Goal: Transaction & Acquisition: Book appointment/travel/reservation

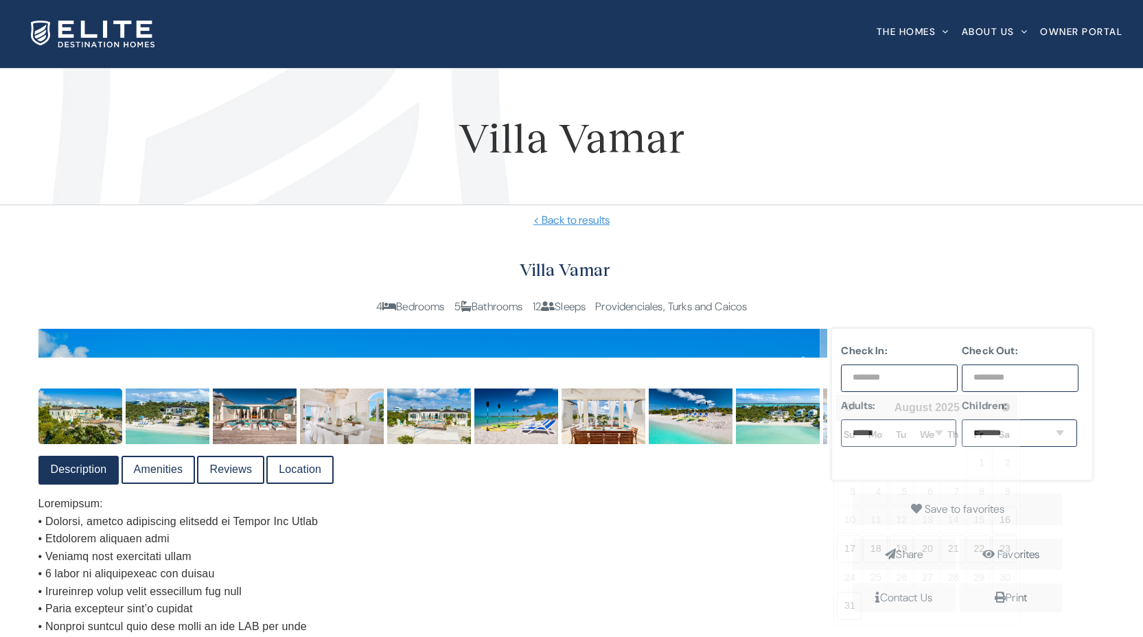
click at [934, 378] on input "text" at bounding box center [899, 377] width 116 height 27
click at [1003, 408] on span "Next" at bounding box center [1006, 406] width 11 height 11
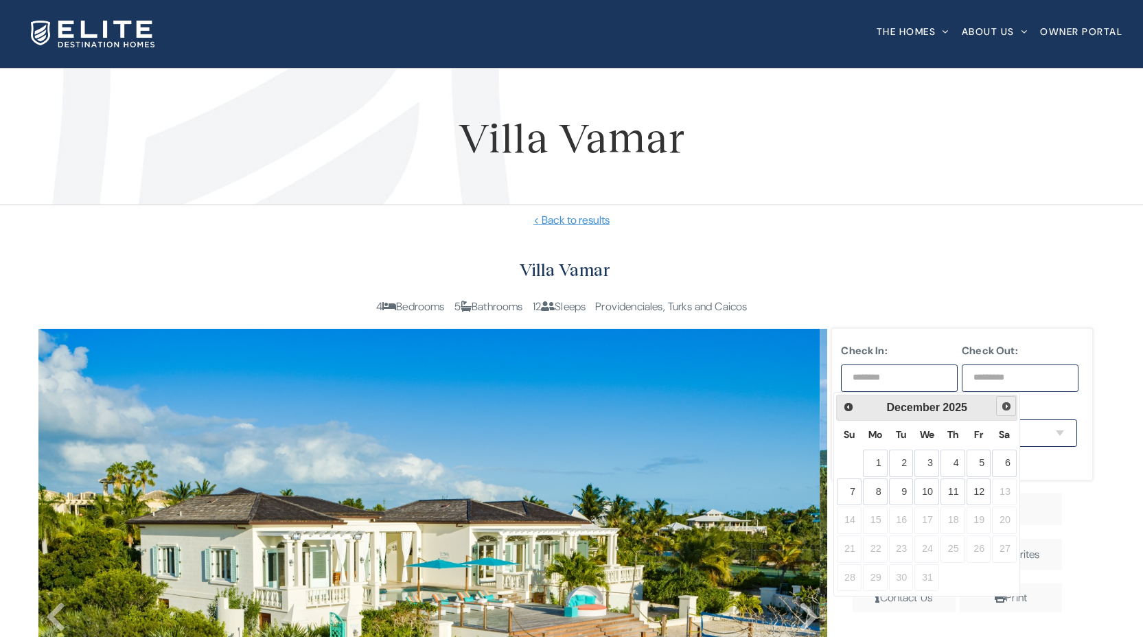
click at [1003, 408] on span "Next" at bounding box center [1006, 406] width 11 height 11
click at [845, 462] on link "1" at bounding box center [849, 463] width 25 height 27
type input "**********"
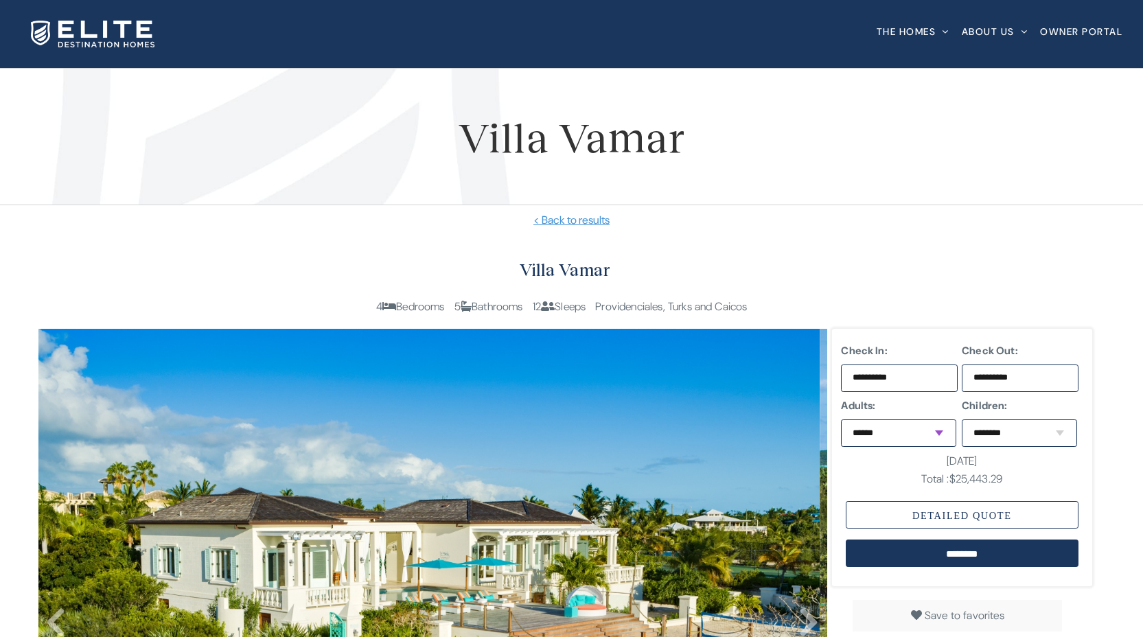
click at [916, 433] on select "****** * * * * * * * * * ** ** **" at bounding box center [898, 432] width 115 height 27
select select "*"
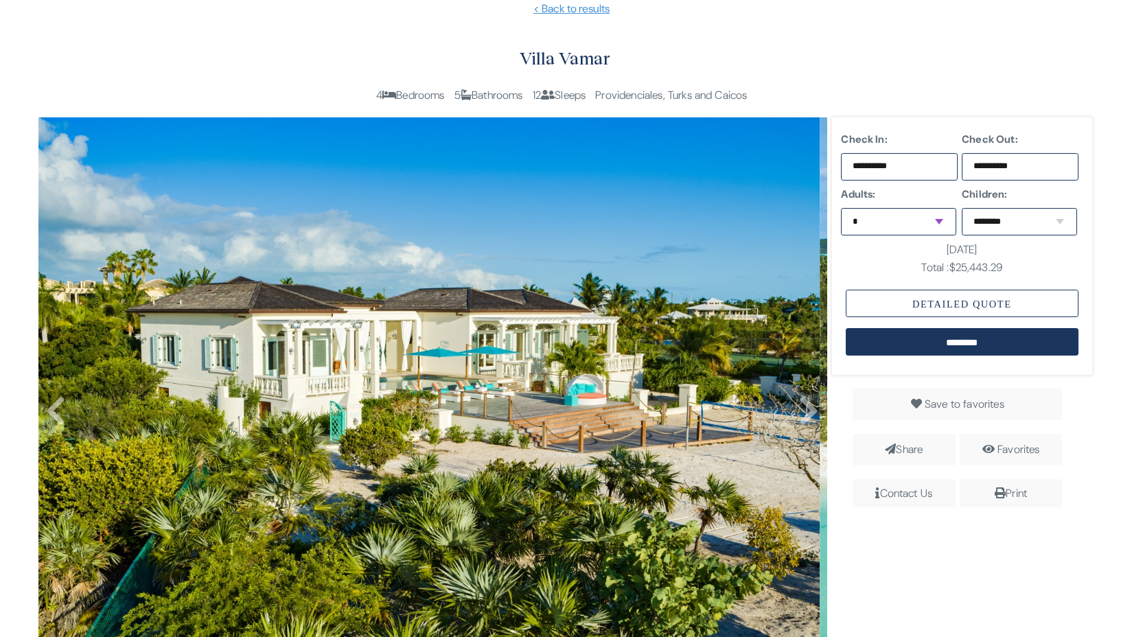
scroll to position [402, 0]
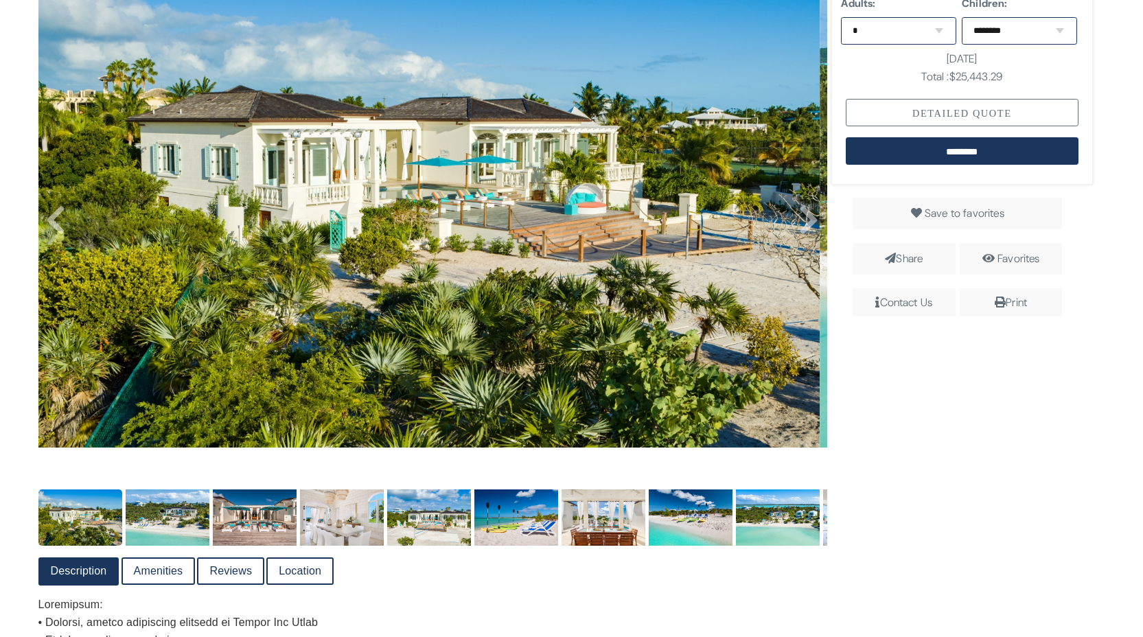
click at [911, 109] on div "Detailed Quote" at bounding box center [962, 112] width 233 height 27
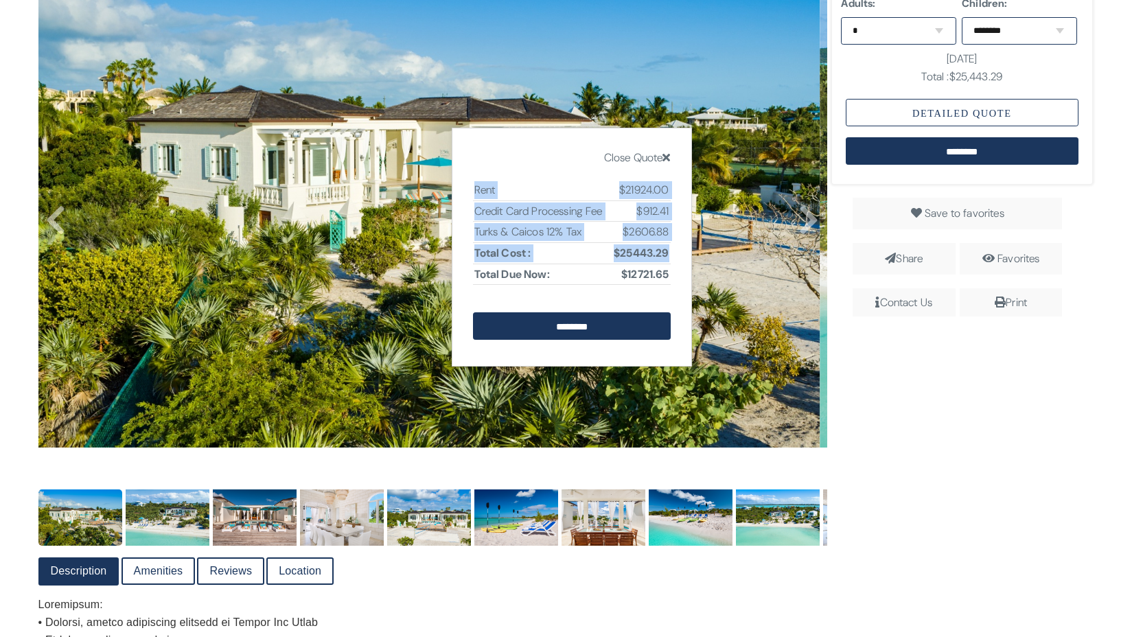
drag, startPoint x: 668, startPoint y: 272, endPoint x: 478, endPoint y: 202, distance: 202.8
click at [462, 189] on div "Close Quote Rent $21924.00 Credit Card Processing Fee $912.41 Turks & Caicos 12…" at bounding box center [572, 248] width 240 height 240
copy div "Rent $21924.00 Credit Card Processing Fee $912.41 Turks & Caicos 12% Tax $2606.…"
